Goal: Transaction & Acquisition: Purchase product/service

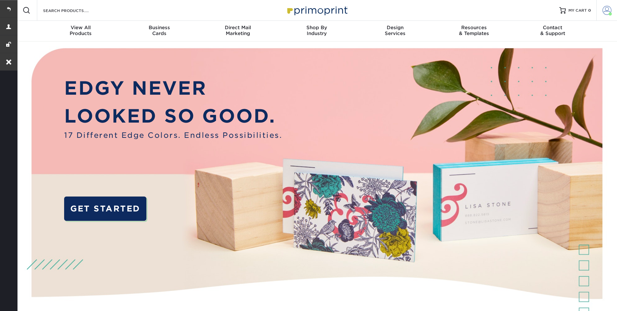
click at [607, 9] on span at bounding box center [606, 10] width 9 height 9
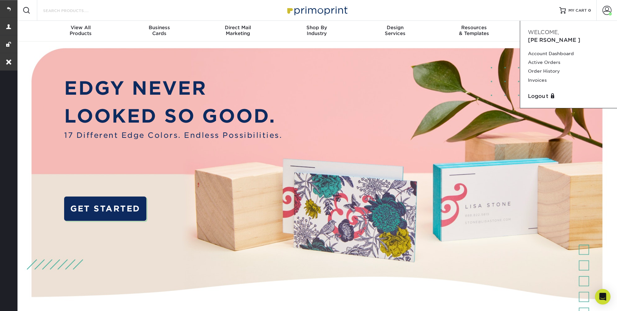
click at [89, 13] on input "Search Products" at bounding box center [73, 10] width 63 height 8
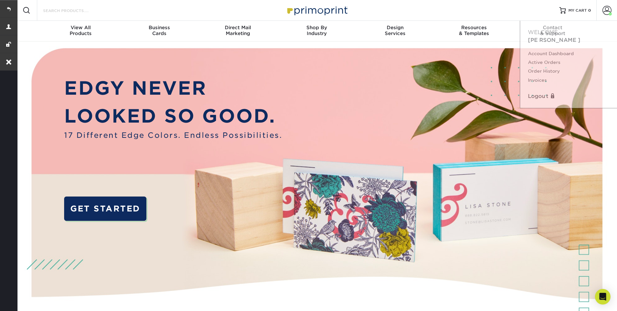
click at [72, 12] on input "Search Products" at bounding box center [73, 10] width 63 height 8
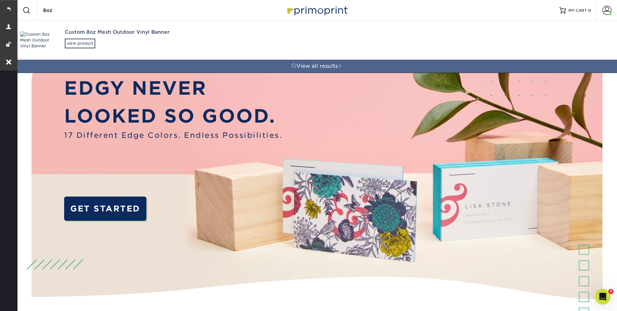
type input "8oz"
click at [107, 34] on div "Custom 8oz Mesh Outdoor Vinyl Banner" at bounding box center [137, 32] width 144 height 7
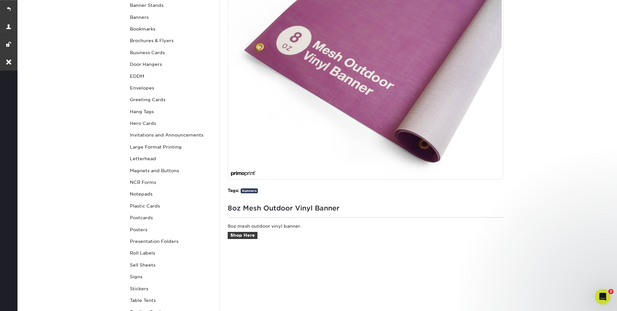
scroll to position [233, 0]
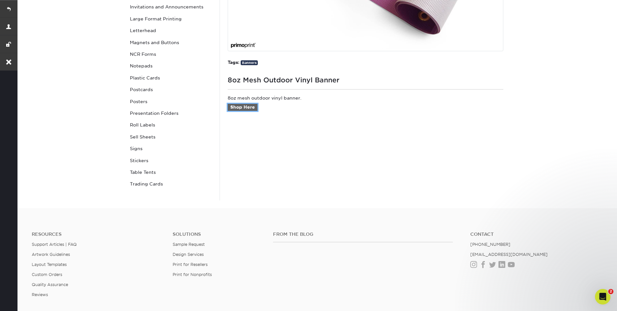
click at [239, 107] on link "Shop Here" at bounding box center [243, 107] width 30 height 7
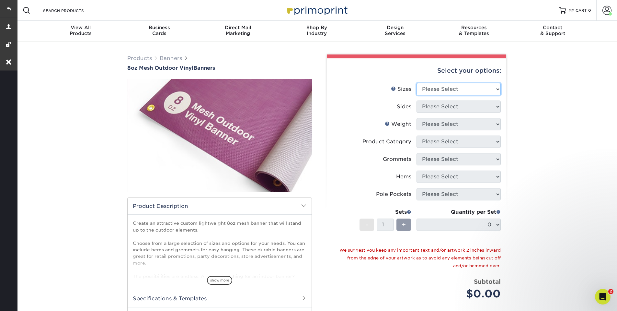
select select "48.00x96.00"
click at [417, 83] on select "Please Select 24" x 36" 24" x 48" 36" x 48" 36" x 60" 36" x 72" 36" x 96" 36" x…" at bounding box center [459, 89] width 84 height 12
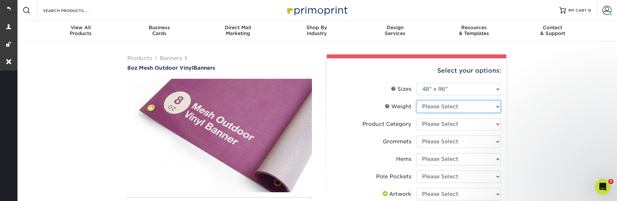
select select "8OZMESH"
click at [417, 100] on select "Please Select 8OZMESH" at bounding box center [459, 106] width 84 height 12
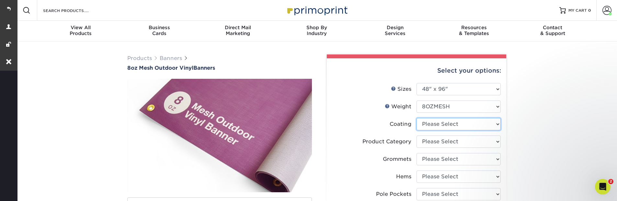
select select "3e7618de-abca-4bda-9f97-8b9129e913d8"
click at [417, 118] on select at bounding box center [459, 124] width 84 height 12
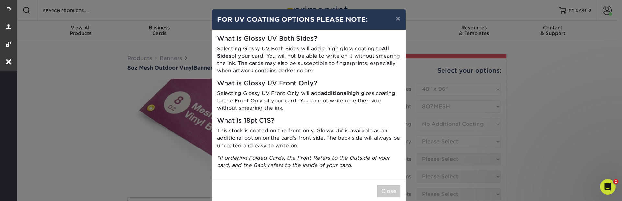
click at [449, 130] on div "× FOR UV COATING OPTIONS PLEASE NOTE: What is Glossy UV Both Sides? Selecting G…" at bounding box center [311, 100] width 622 height 201
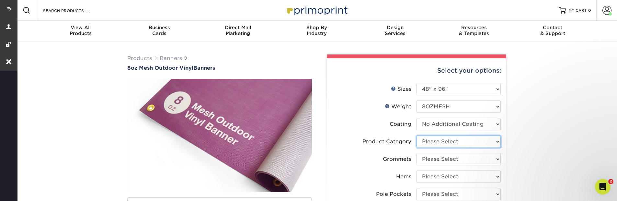
select select "fb3711ff-1725-42e1-bc4f-134fa5e422b0"
click at [417, 135] on select "Please Select 8oz Mesh Banner" at bounding box center [459, 141] width 84 height 12
select select "ce33bba6-a87b-4293-934d-6f372bdce3e6"
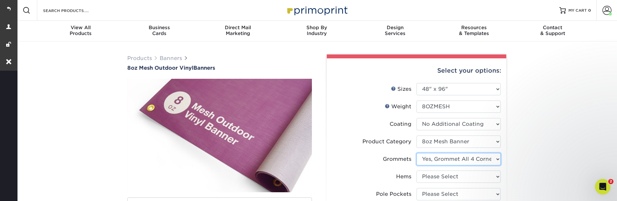
click at [417, 153] on select "Please Select No Grommets Yes, Grommet All 4 Corners Yes, Grommets Every 2 ft." at bounding box center [459, 159] width 84 height 12
select select "799b34bf-ff99-4291-b254-51157b744628"
click at [417, 170] on select "Please Select No Hems/Pole Pockets Yes, Hems Top and Bottom Only Yes, Hems All …" at bounding box center [459, 176] width 84 height 12
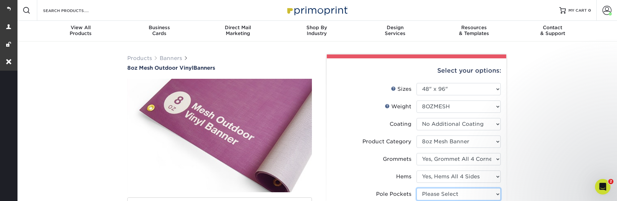
select select "462c5fe9-21e9-49a0-afb4-1c6e8664fe13"
click at [417, 188] on select "Please Select No Pole Pockets 2 in. Left and Right 2 in. Top and Bottom 4 in. L…" at bounding box center [459, 194] width 84 height 12
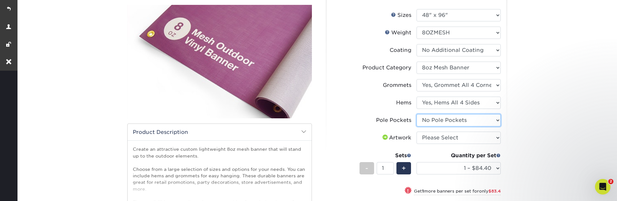
scroll to position [78, 0]
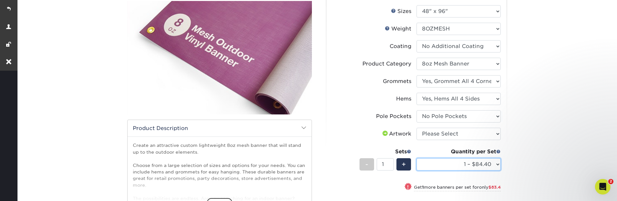
drag, startPoint x: 481, startPoint y: 159, endPoint x: 408, endPoint y: 133, distance: 76.7
click at [408, 133] on ul "Sizes Help Sizes Please Select 24" x 36" 24" x 48" 36" x 48" 36" x 60" 36" x 72…" at bounding box center [416, 134] width 169 height 259
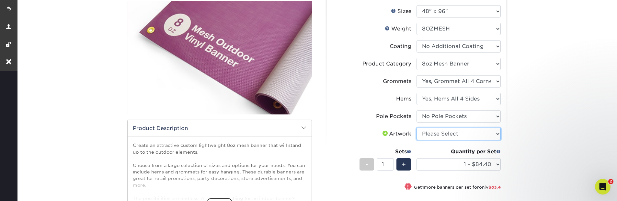
select select "upload"
click at [417, 128] on select "Please Select I will upload files I need a design - $50" at bounding box center [459, 134] width 84 height 12
click at [399, 162] on div "+" at bounding box center [403, 164] width 15 height 12
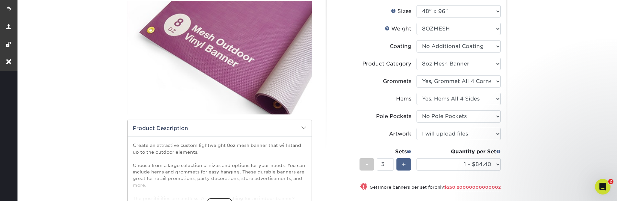
click at [406, 167] on div "+" at bounding box center [403, 164] width 15 height 12
type input "4"
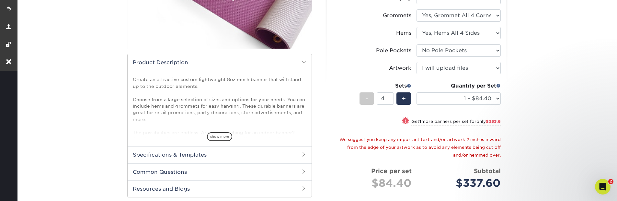
scroll to position [194, 0]
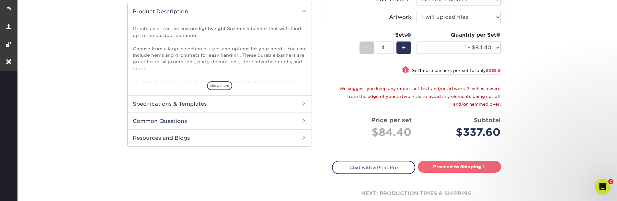
click at [455, 171] on link "Proceed to Shipping" at bounding box center [459, 167] width 83 height 12
type input "Set 1"
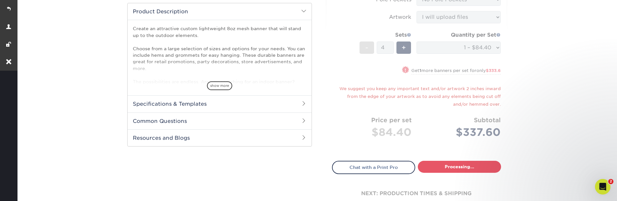
select select "51fab89c-38f7-4477-b356-318606528f3c"
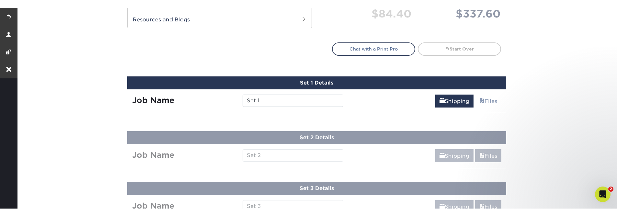
scroll to position [373, 0]
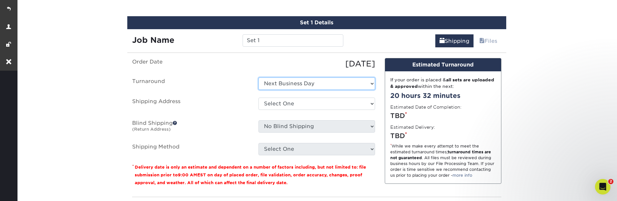
drag, startPoint x: 289, startPoint y: 86, endPoint x: 228, endPoint y: 70, distance: 62.8
click at [228, 70] on ul "Order Date 09/08/2025 Turnaround Select One Next Business Day Shipping Address …" at bounding box center [253, 106] width 243 height 97
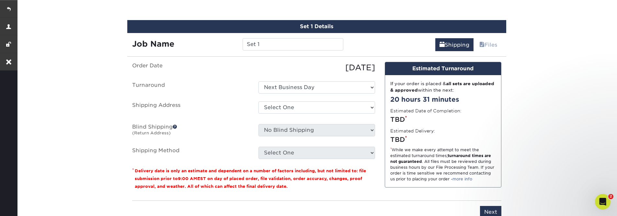
scroll to position [428, 0]
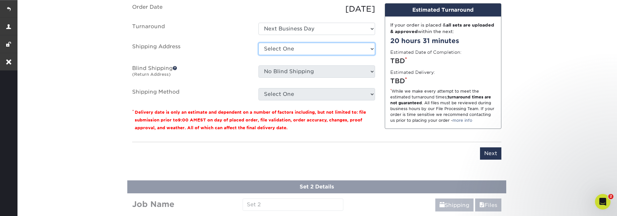
select select "254976"
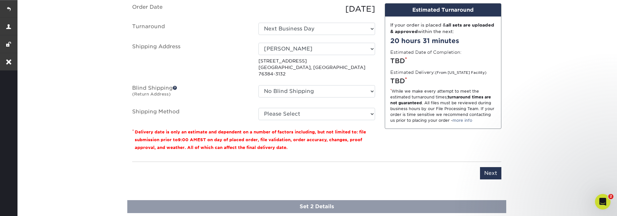
drag, startPoint x: 323, startPoint y: 93, endPoint x: 325, endPoint y: 97, distance: 4.1
click at [325, 95] on ul "Order Date 09/08/2025 Turnaround Select One Next Business Day Shipping Address …" at bounding box center [253, 61] width 243 height 117
drag, startPoint x: 325, startPoint y: 113, endPoint x: 326, endPoint y: 110, distance: 3.4
click at [326, 110] on select "Please Select G4M Flat Rate Shipping (+$11.20) Ground Shipping (+$21.09) 3 Day …" at bounding box center [316, 114] width 117 height 12
drag, startPoint x: 325, startPoint y: 110, endPoint x: 411, endPoint y: 158, distance: 98.2
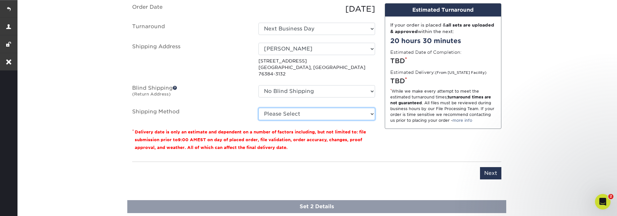
click at [411, 158] on div "You've choosen mailing services! If you have a csv address list please upload i…" at bounding box center [316, 95] width 369 height 184
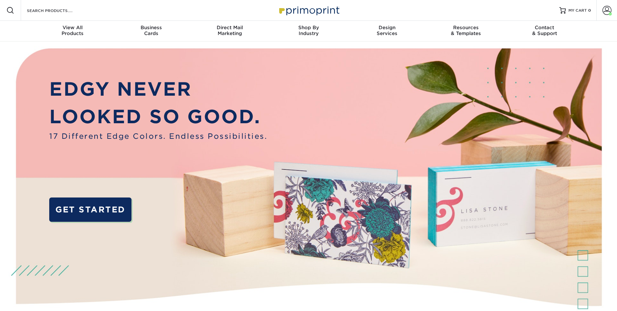
click at [76, 16] on div "Search Products" at bounding box center [55, 10] width 68 height 21
click at [69, 12] on input "Search Products" at bounding box center [57, 10] width 63 height 8
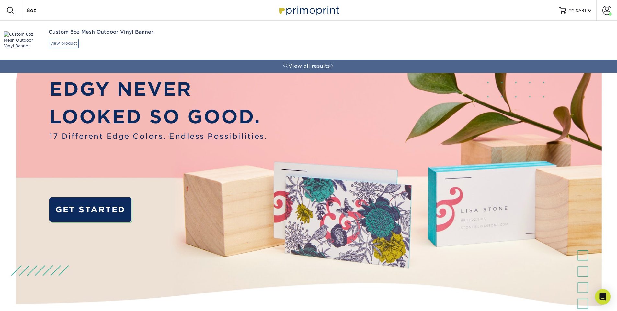
type input "8oz"
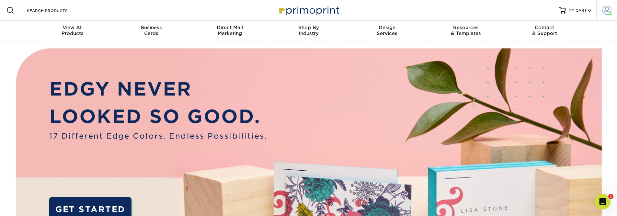
click at [601, 12] on link "Account" at bounding box center [606, 10] width 21 height 21
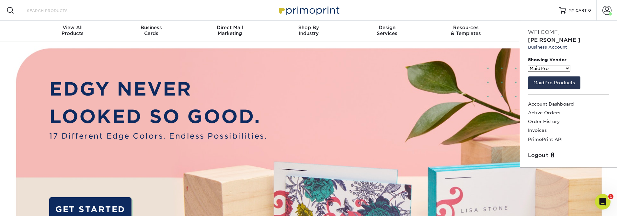
click at [35, 9] on input "Search Products" at bounding box center [57, 10] width 63 height 8
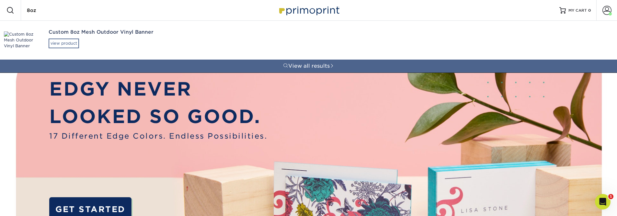
type input "8oz"
click at [66, 40] on div "view product" at bounding box center [64, 44] width 30 height 10
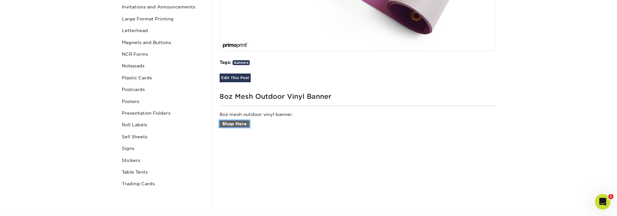
click at [235, 122] on link "Shop Here" at bounding box center [235, 123] width 30 height 7
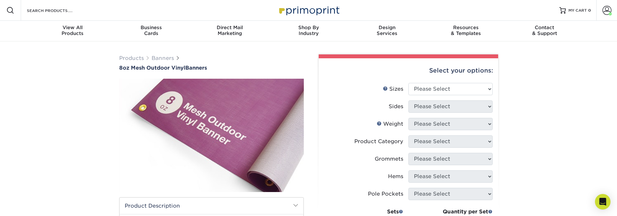
select select "36.00x96.00"
click at [408, 83] on select "Please Select 24" x 36" 24" x 48" 36" x 48" 36" x 60" 36" x 72" 36" x 96" 36" x…" at bounding box center [450, 89] width 84 height 12
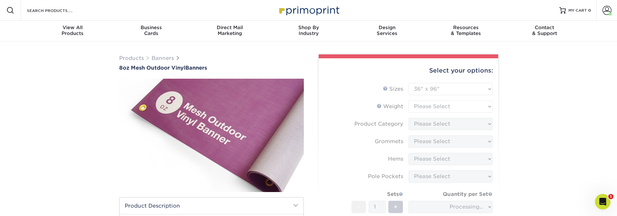
type input "4afcfd6f-0663-4b3f-840a-93c16ff13a40"
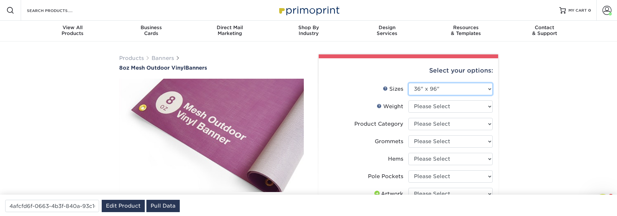
select select "48.00x96.00"
click at [408, 83] on select "Please Select 24" x 36" 24" x 48" 36" x 48" 36" x 60" 36" x 72" 36" x 96" 36" x…" at bounding box center [450, 89] width 84 height 12
select select "-1"
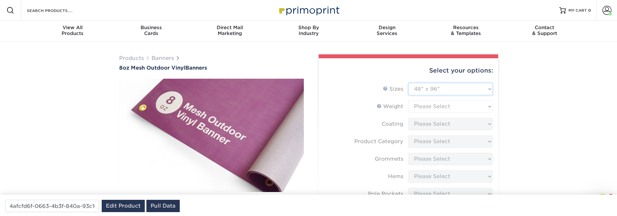
type input "e9fcb71d-8dc8-400c-8ef3-30058de42def"
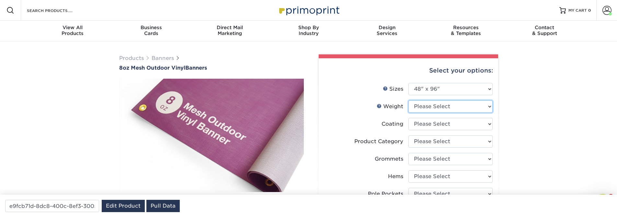
select select "8OZMESH"
click at [408, 100] on select "Please Select 8OZMESH" at bounding box center [450, 106] width 84 height 12
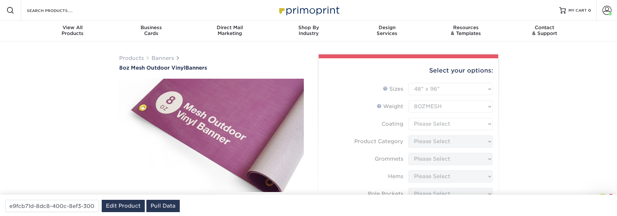
click at [432, 126] on form "Sizes Help Sizes Please Select 24" x 36" 24" x 48" 36" x 48" 36" x 60" 36" x 72…" at bounding box center [408, 210] width 169 height 255
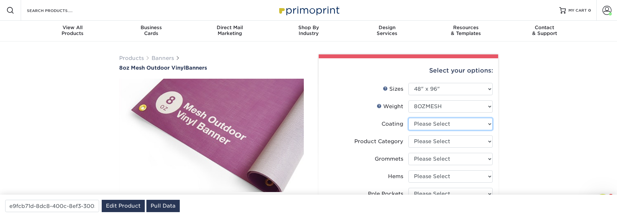
select select "3e7618de-abca-4bda-9f97-8b9129e913d8"
click at [408, 118] on select at bounding box center [450, 124] width 84 height 12
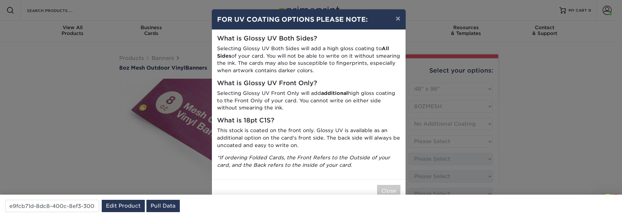
click at [437, 143] on div "× FOR UV COATING OPTIONS PLEASE NOTE: What is Glossy UV Both Sides? Selecting G…" at bounding box center [311, 108] width 622 height 216
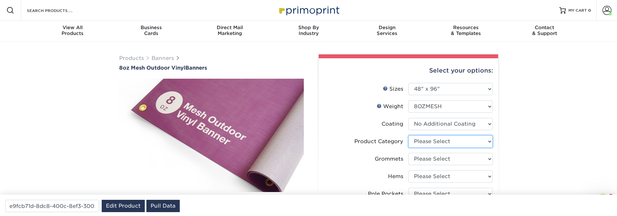
select select "fb3711ff-1725-42e1-bc4f-134fa5e422b0"
click at [408, 135] on select "Please Select 8oz Mesh Banner" at bounding box center [450, 141] width 84 height 12
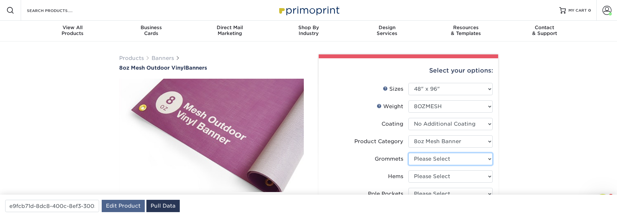
drag, startPoint x: 435, startPoint y: 158, endPoint x: 132, endPoint y: 210, distance: 306.7
click at [116, 208] on link "Edit Product" at bounding box center [123, 206] width 43 height 12
click at [130, 207] on link "Edit Product" at bounding box center [123, 206] width 43 height 12
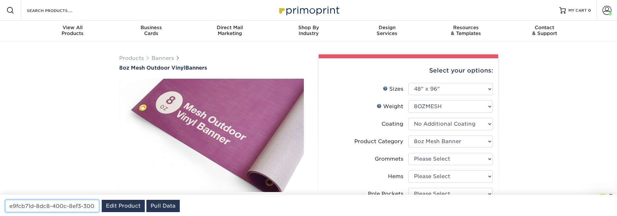
click at [57, 207] on input "e9fcb71d-8dc8-400c-8ef3-30058de42def" at bounding box center [52, 206] width 94 height 12
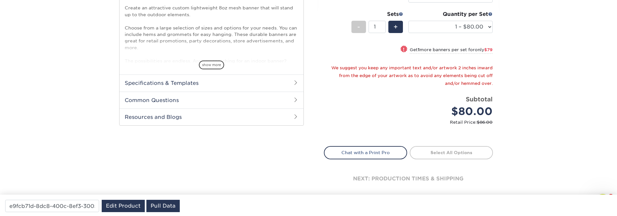
scroll to position [155, 0]
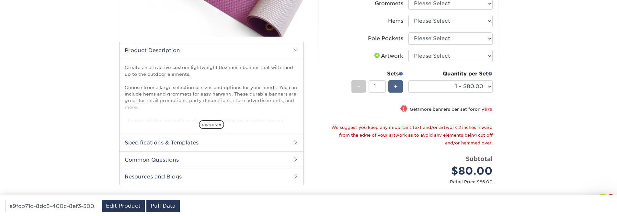
click at [394, 88] on span "+" at bounding box center [396, 87] width 4 height 10
click at [394, 82] on span "+" at bounding box center [396, 87] width 4 height 10
click at [394, 84] on span "+" at bounding box center [396, 87] width 4 height 10
type input "4"
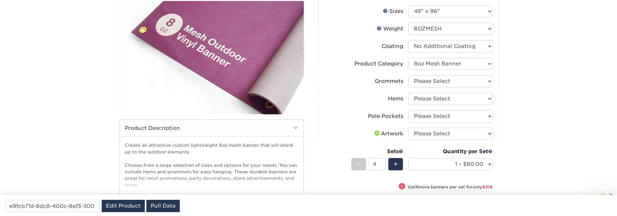
scroll to position [0, 0]
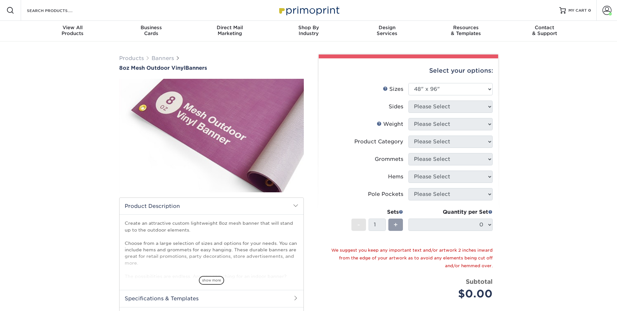
select select "48.00x96.00"
